Goal: Task Accomplishment & Management: Complete application form

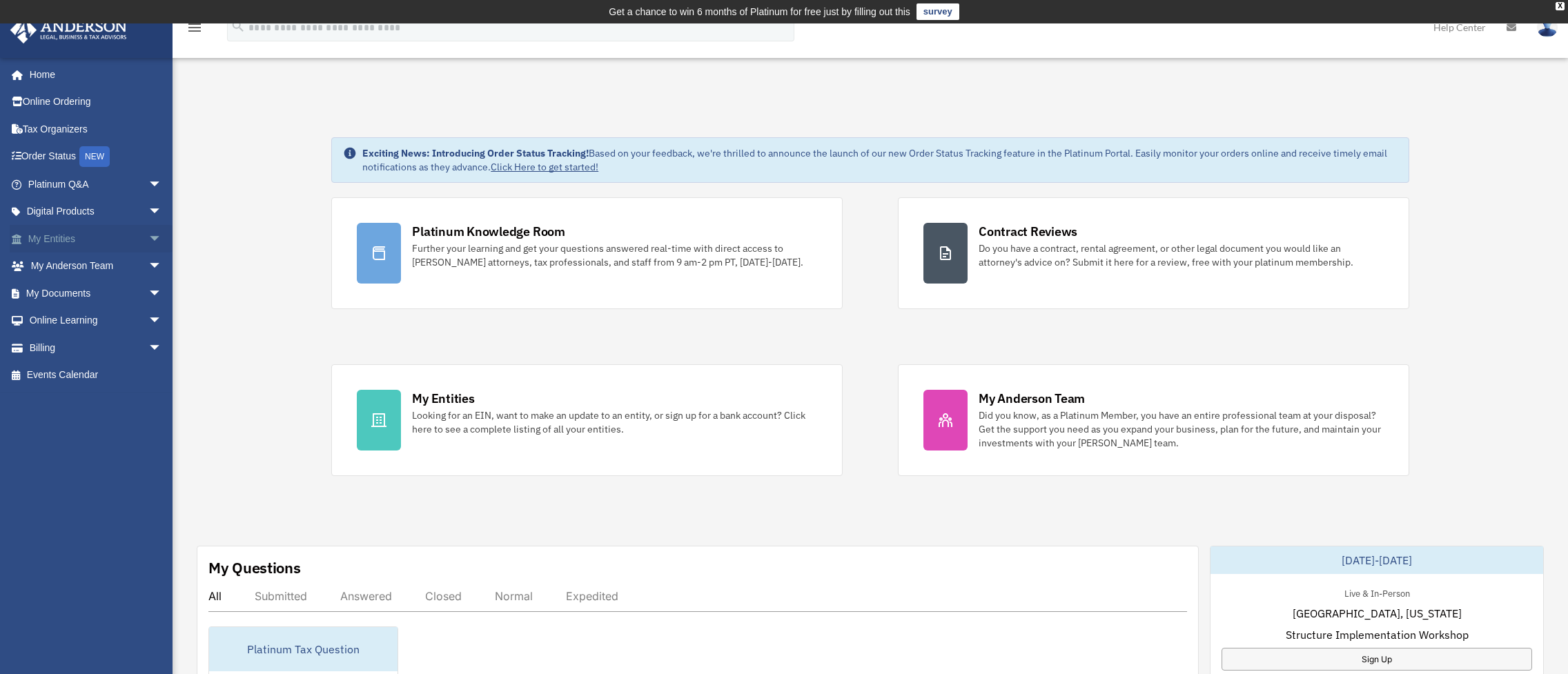
click at [59, 239] on link "My Entities arrow_drop_down" at bounding box center [96, 238] width 173 height 28
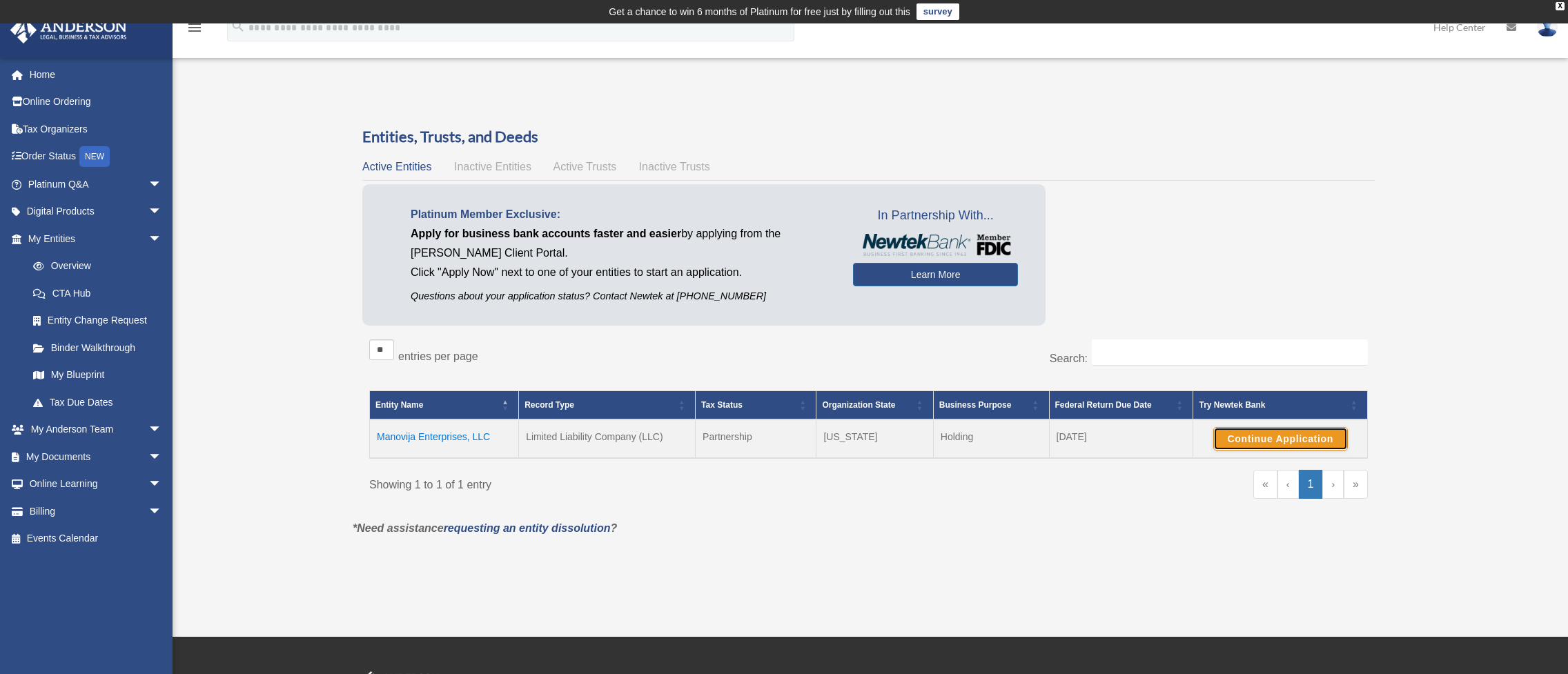
click at [1266, 435] on button "Continue Application" at bounding box center [1281, 439] width 134 height 23
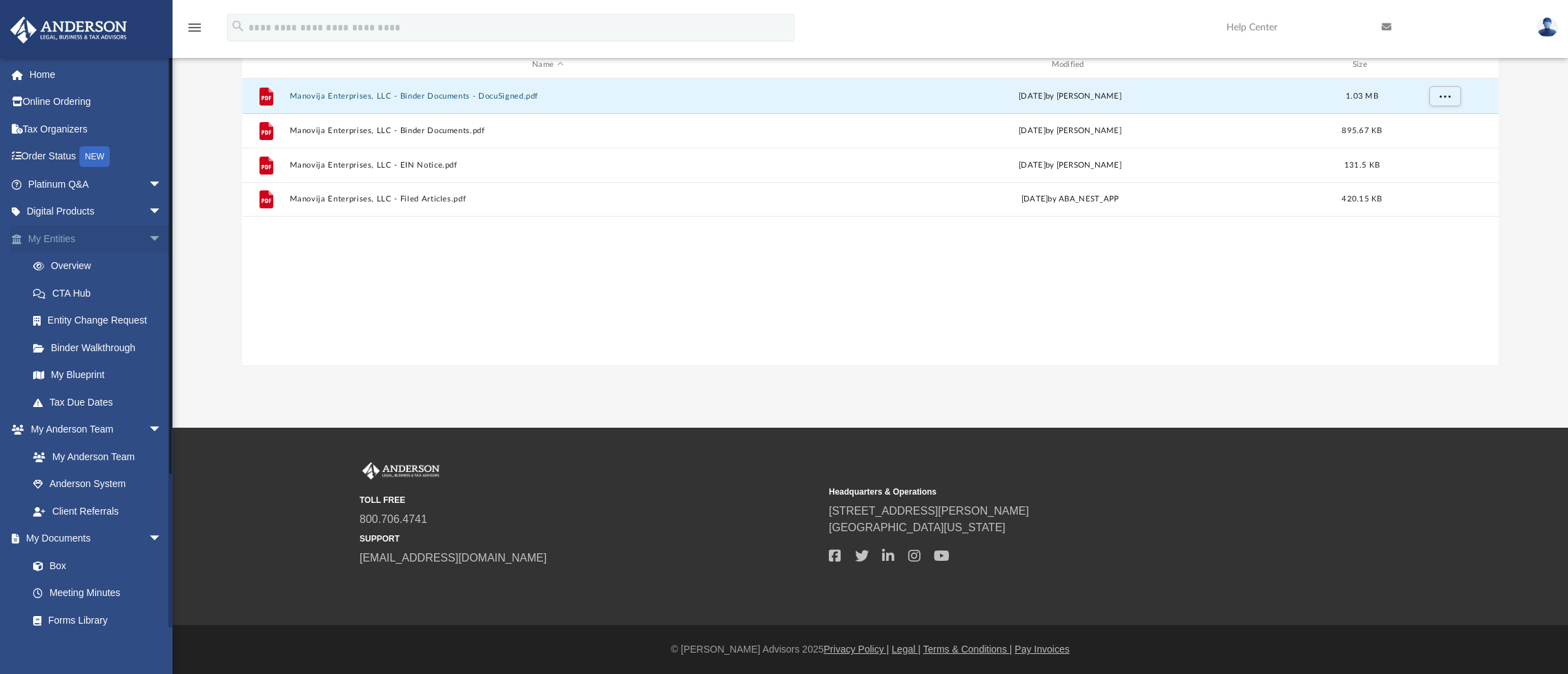
click at [149, 235] on span "arrow_drop_down" at bounding box center [162, 239] width 28 height 29
click at [149, 263] on span "arrow_drop_down" at bounding box center [162, 267] width 28 height 29
click at [149, 290] on span "arrow_drop_down" at bounding box center [162, 294] width 28 height 29
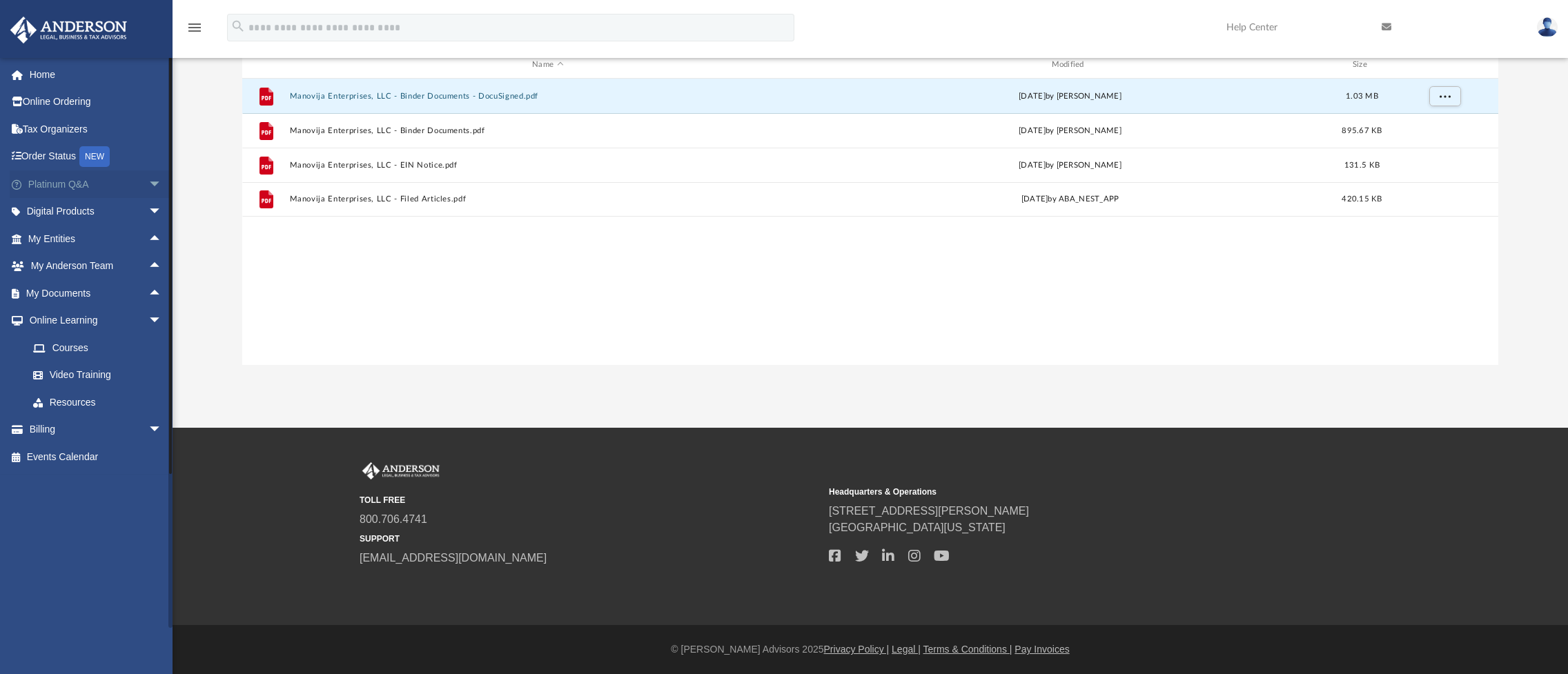
click at [149, 184] on span "arrow_drop_down" at bounding box center [162, 184] width 28 height 29
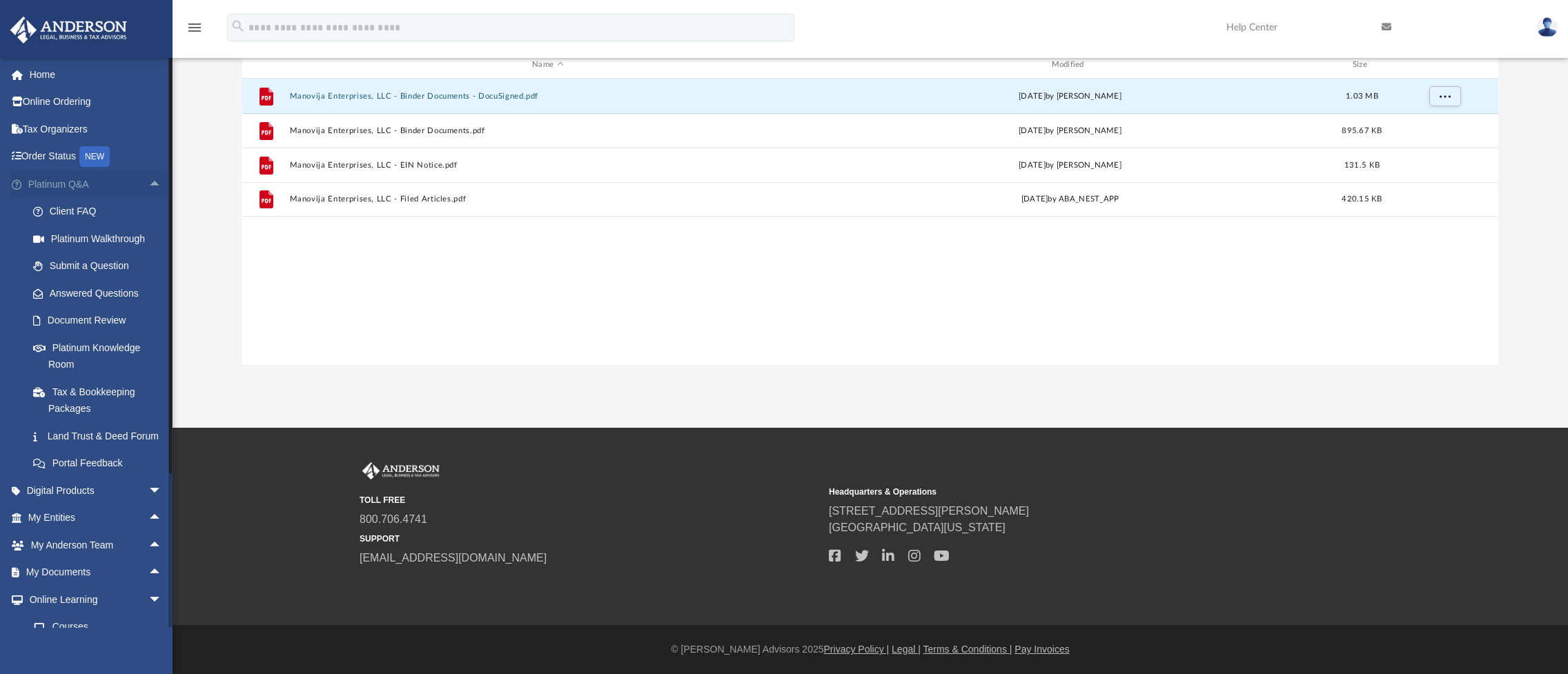
click at [149, 184] on span "arrow_drop_up" at bounding box center [162, 184] width 28 height 29
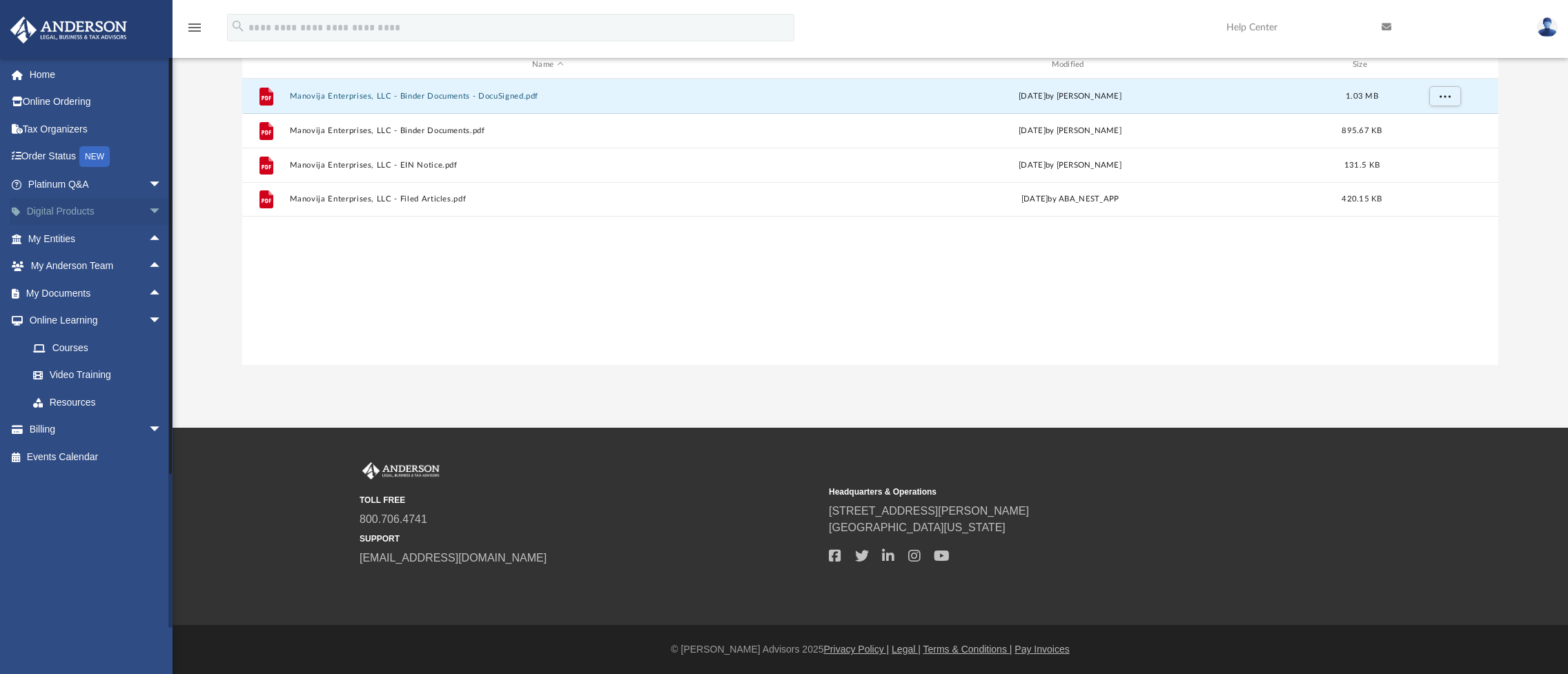
click at [149, 209] on span "arrow_drop_down" at bounding box center [162, 212] width 28 height 29
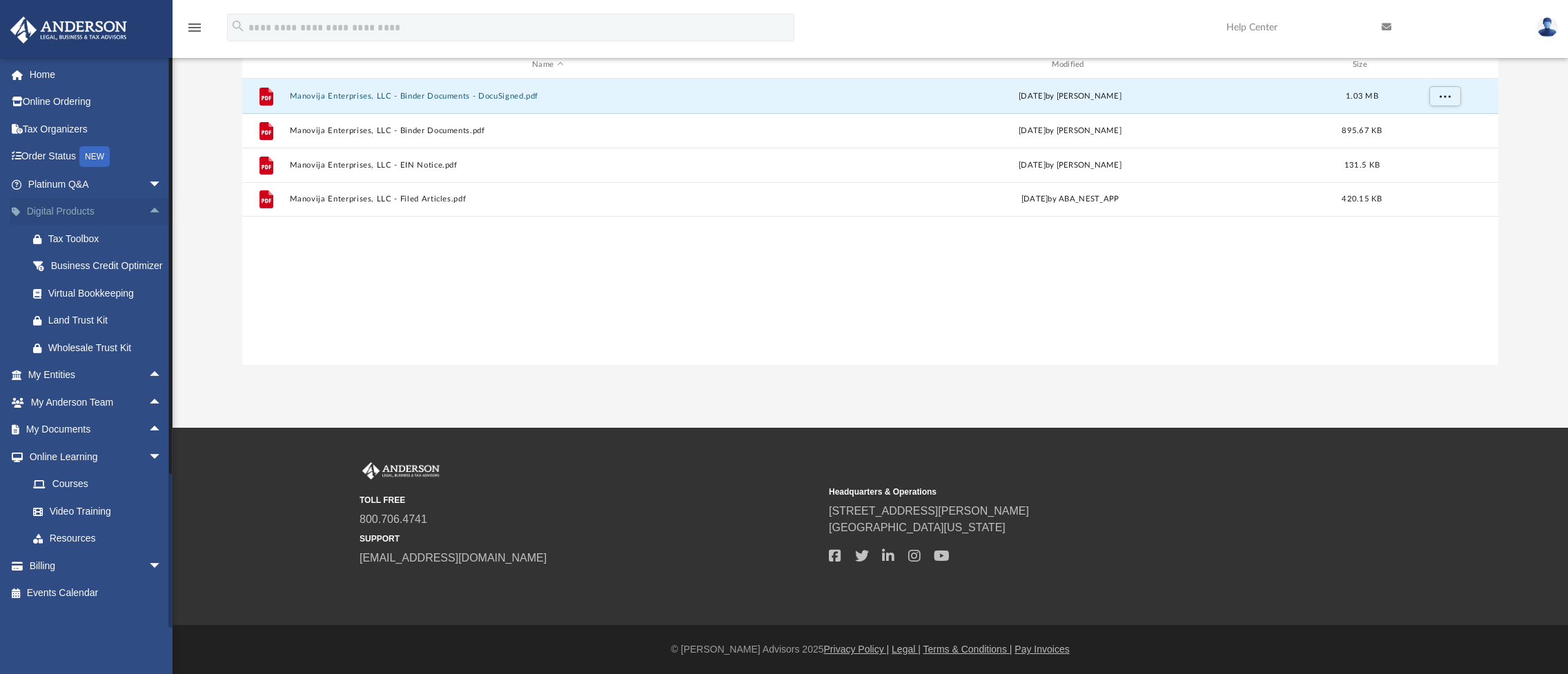
click at [149, 209] on span "arrow_drop_up" at bounding box center [162, 212] width 28 height 29
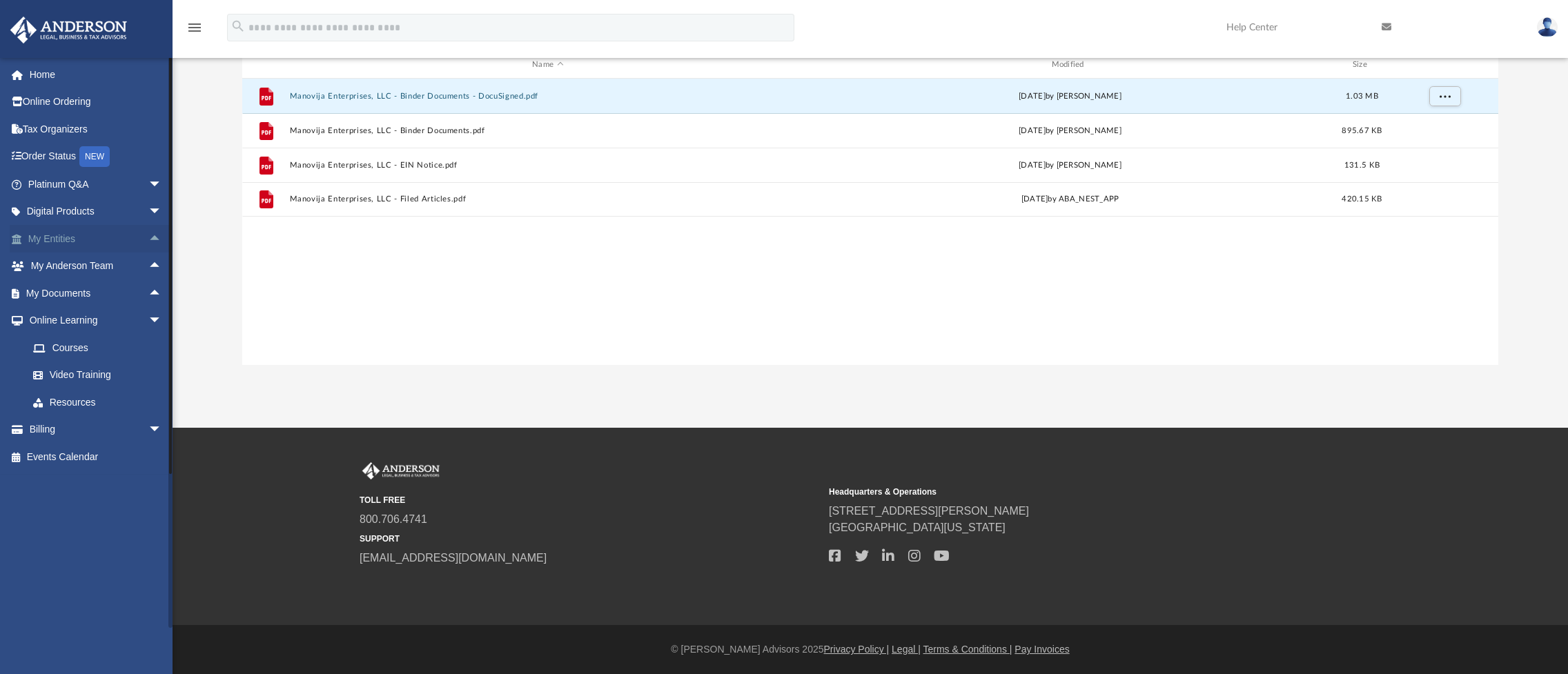
click at [149, 235] on span "arrow_drop_up" at bounding box center [162, 239] width 28 height 29
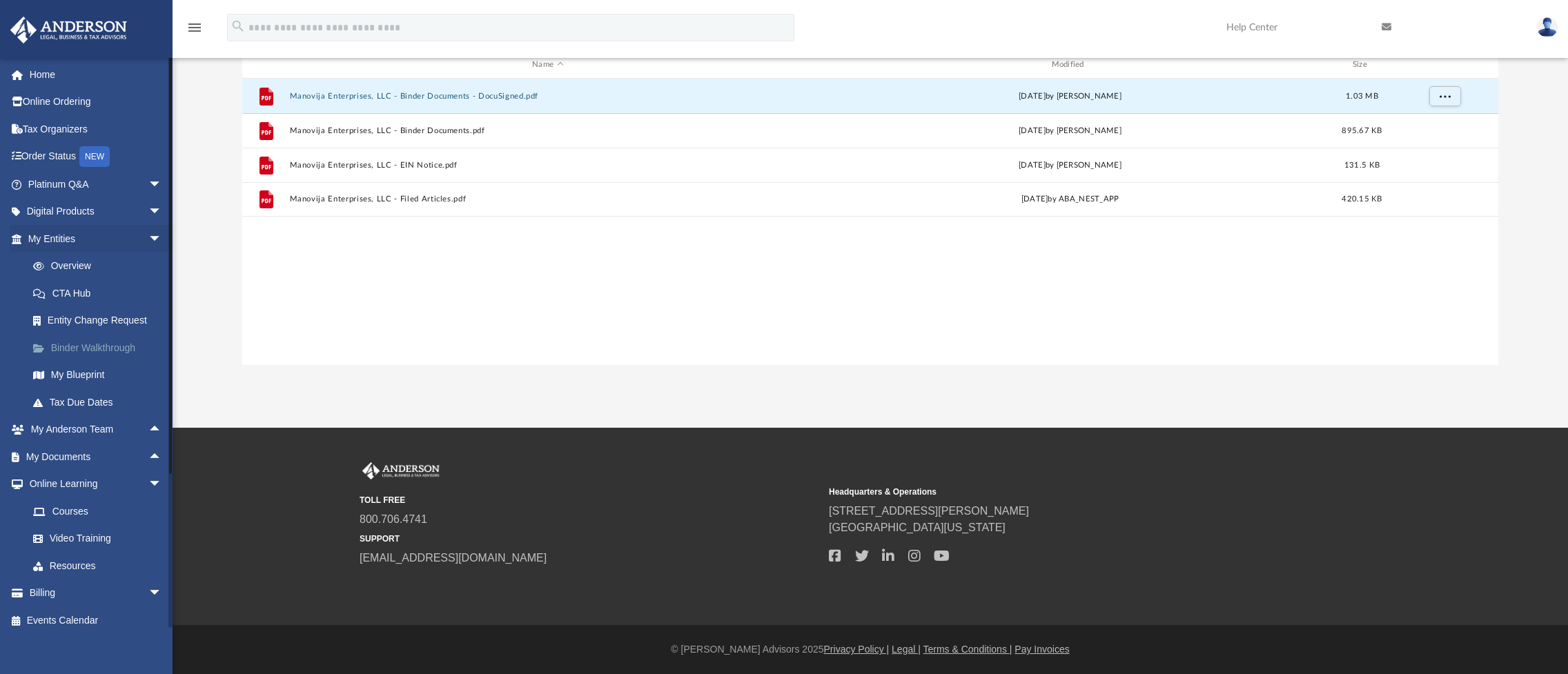
click at [112, 346] on link "Binder Walkthrough" at bounding box center [101, 347] width 164 height 28
